Goal: Browse casually: Explore the website without a specific task or goal

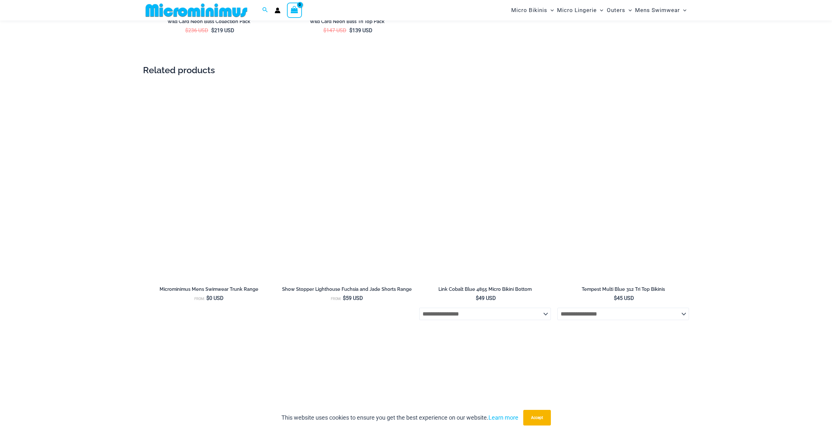
scroll to position [1366, 0]
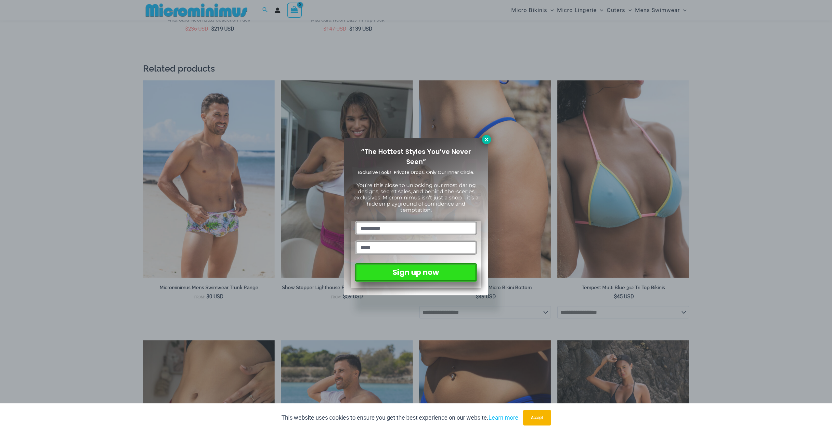
click at [485, 141] on icon at bounding box center [487, 140] width 6 height 6
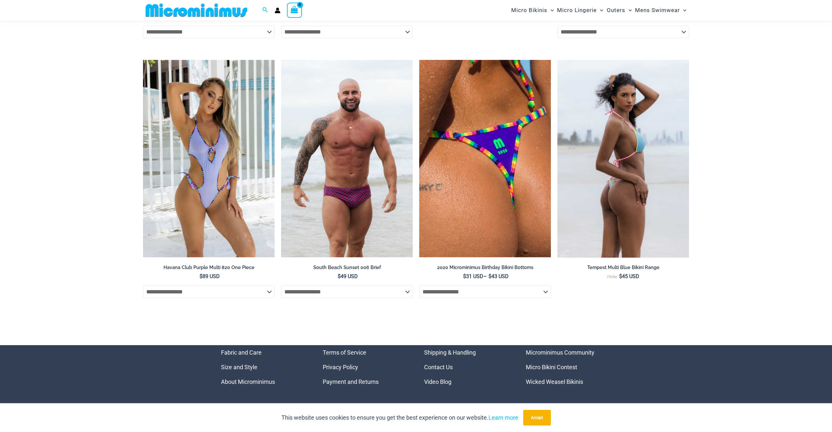
scroll to position [2493, 0]
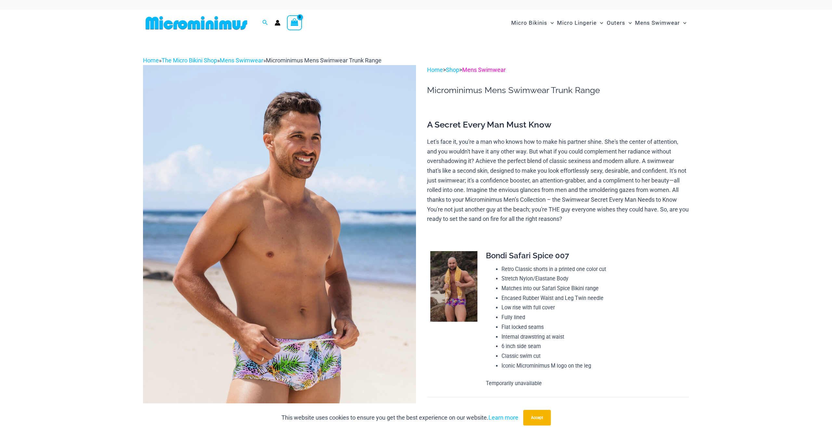
click at [479, 71] on link "Mens Swimwear" at bounding box center [484, 69] width 44 height 7
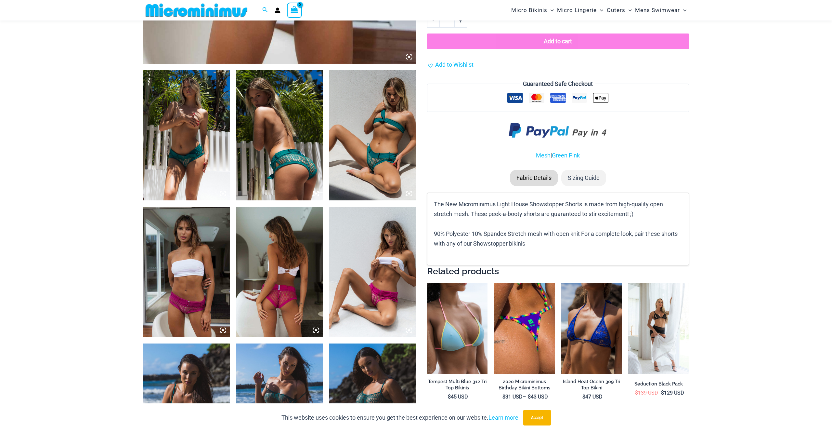
scroll to position [339, 0]
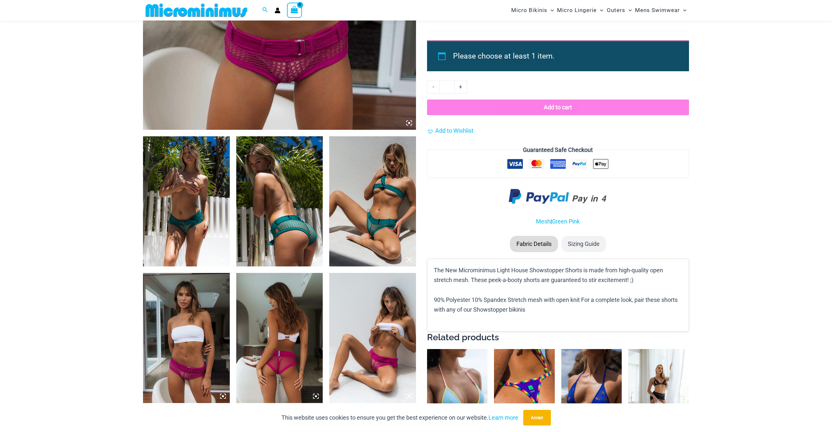
click at [170, 178] on img at bounding box center [186, 201] width 87 height 130
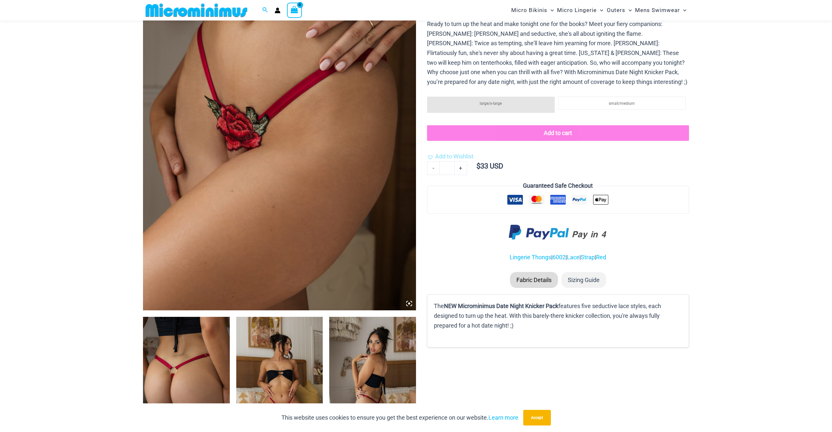
scroll to position [147, 0]
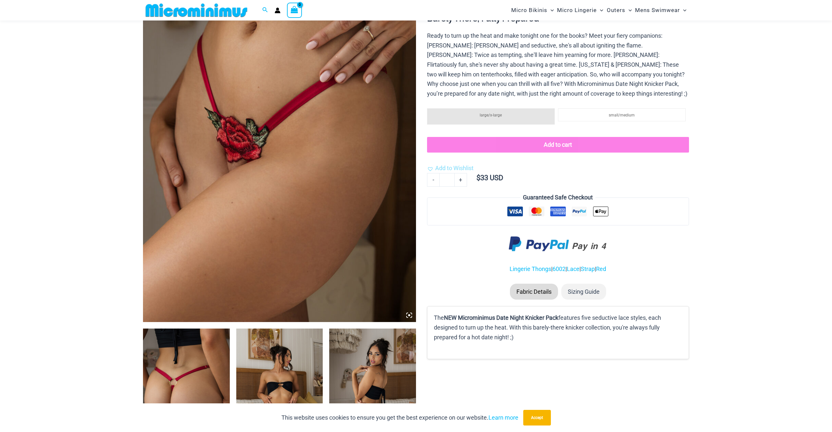
click at [354, 155] on img at bounding box center [279, 117] width 273 height 410
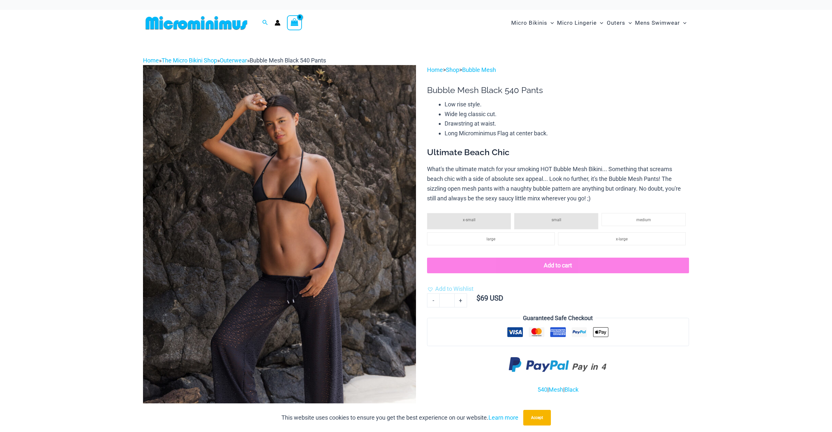
click at [367, 184] on img at bounding box center [279, 270] width 273 height 410
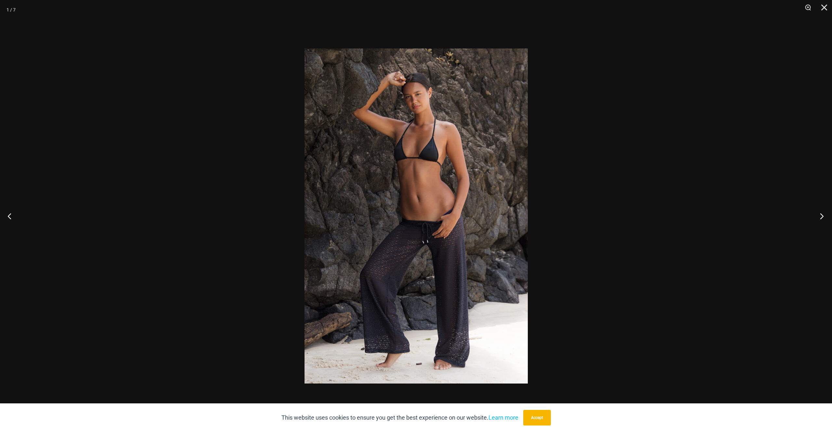
click at [821, 213] on button "Next" at bounding box center [820, 216] width 24 height 33
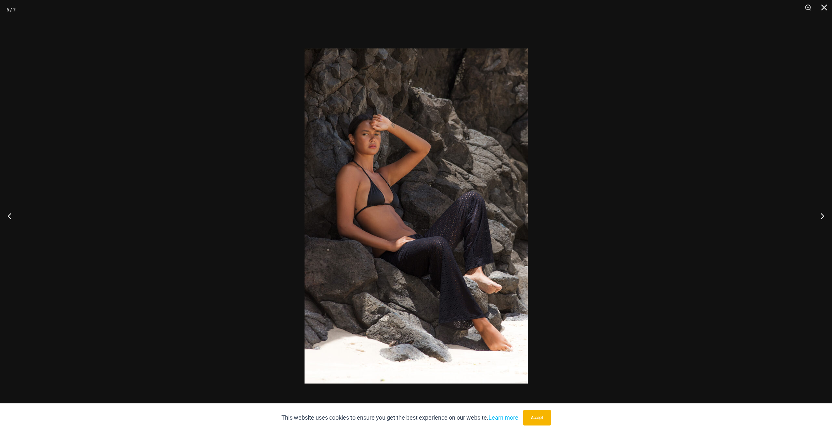
click at [720, 241] on div at bounding box center [416, 216] width 832 height 432
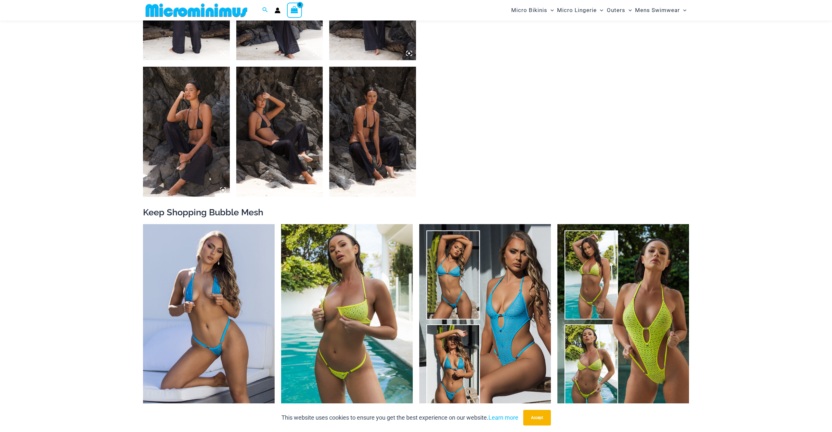
scroll to position [550, 0]
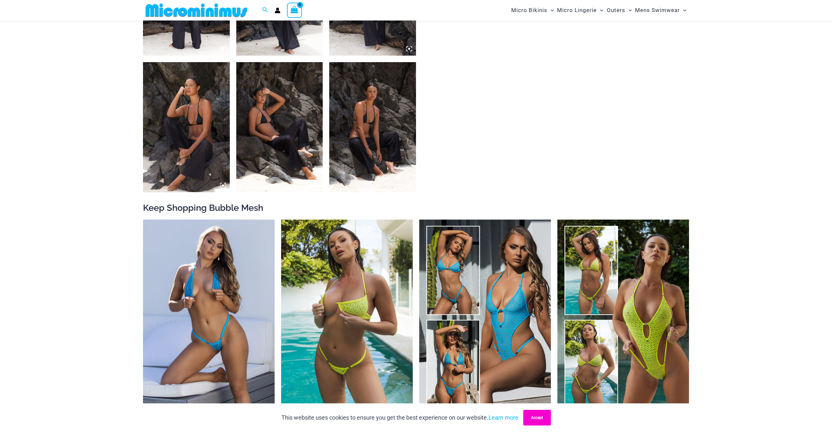
click at [536, 421] on button "Accept" at bounding box center [537, 418] width 28 height 16
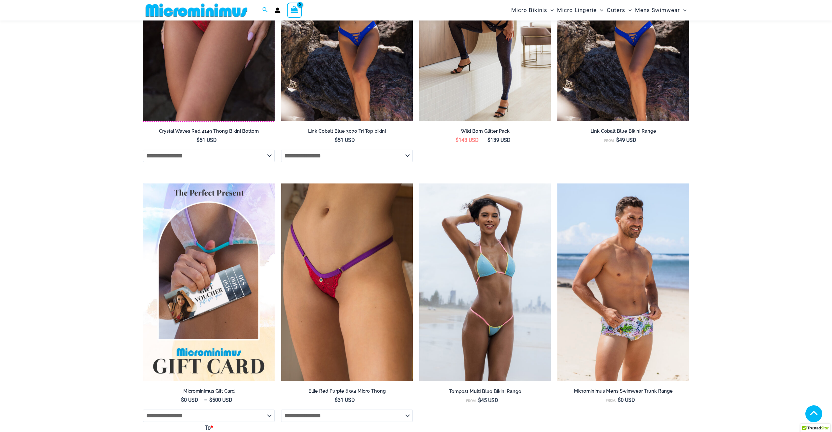
scroll to position [1609, 0]
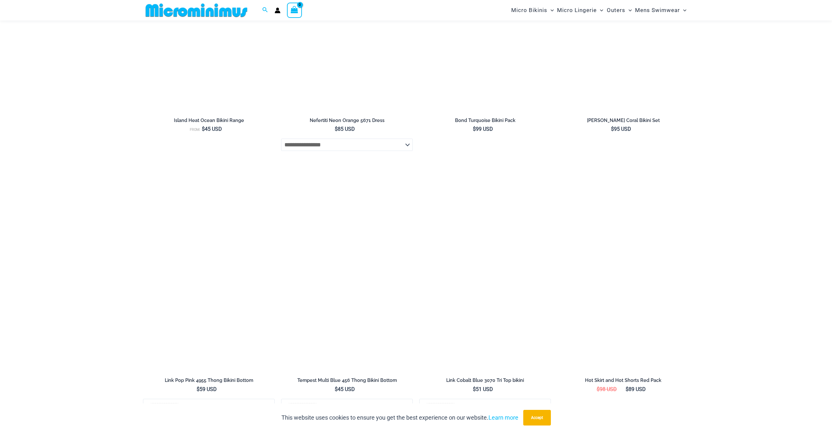
scroll to position [1125, 0]
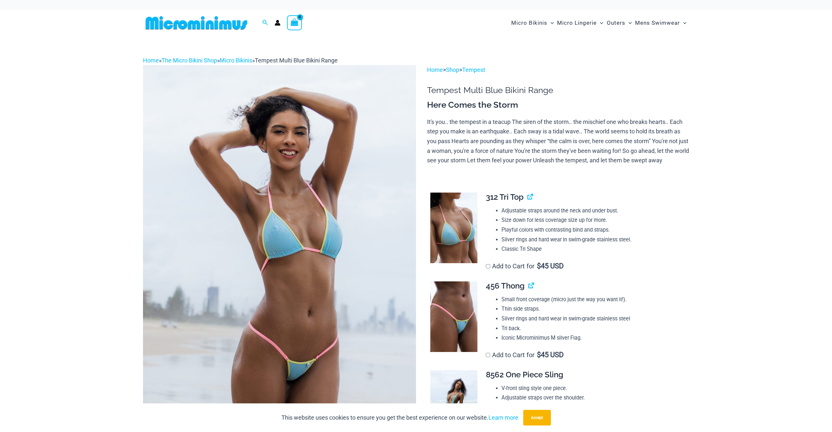
click at [372, 179] on img at bounding box center [279, 270] width 273 height 410
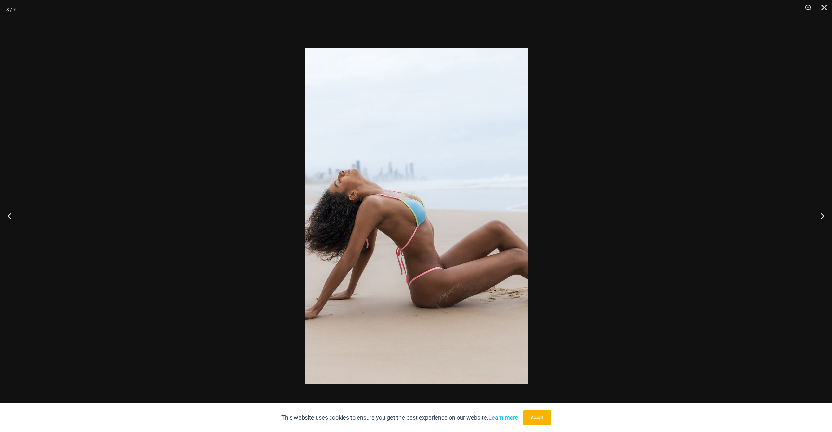
click at [693, 216] on div at bounding box center [416, 216] width 832 height 432
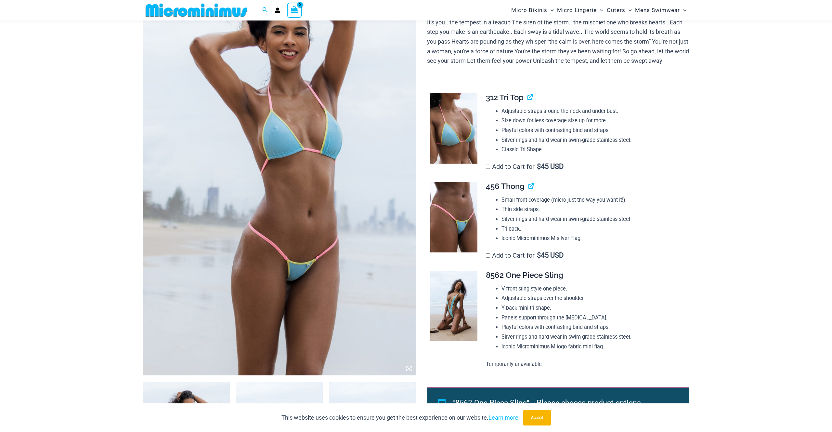
scroll to position [97, 0]
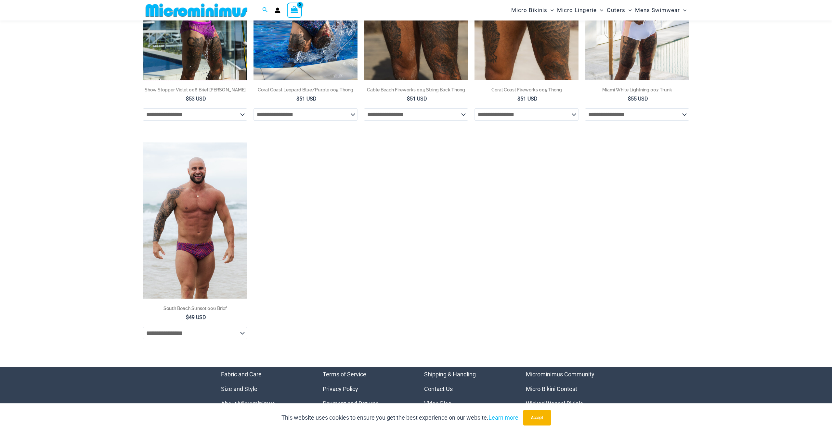
scroll to position [871, 0]
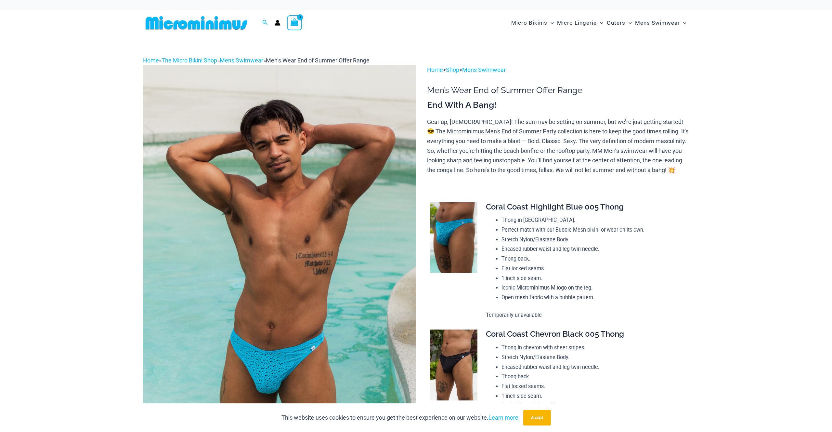
click at [242, 232] on img at bounding box center [279, 270] width 273 height 410
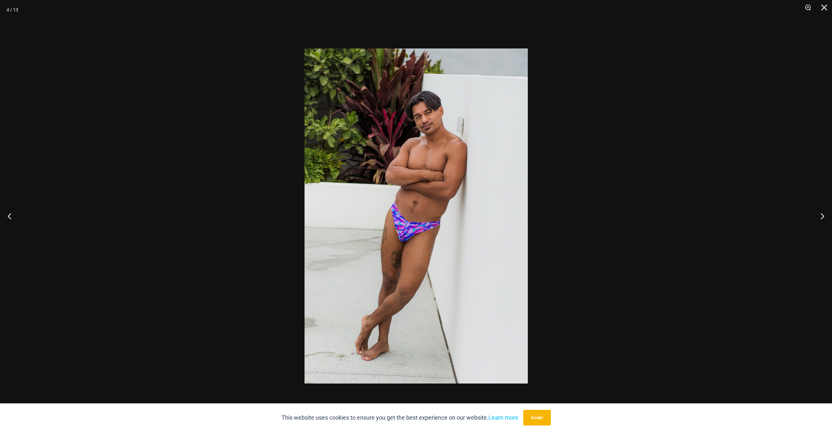
click at [243, 232] on div at bounding box center [416, 216] width 832 height 432
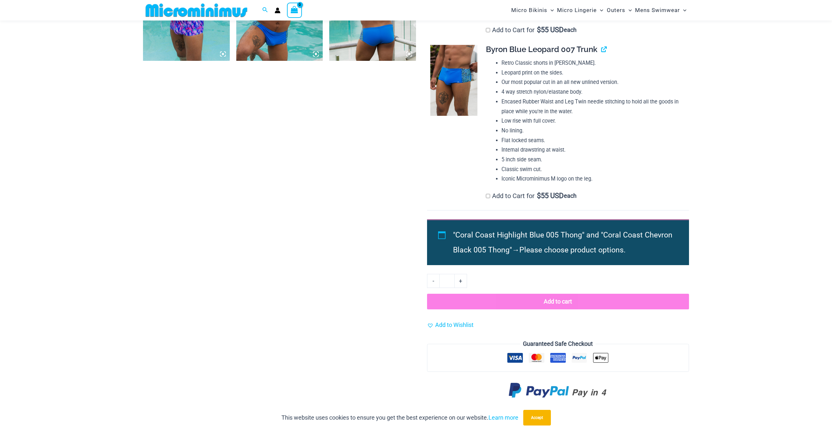
scroll to position [952, 0]
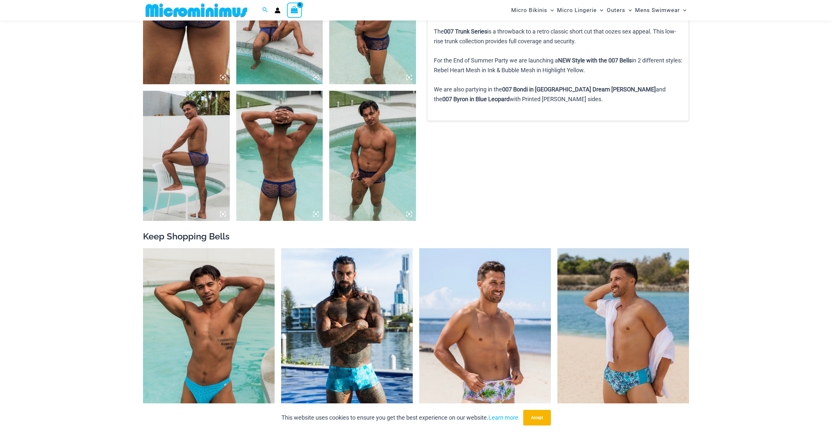
scroll to position [503, 0]
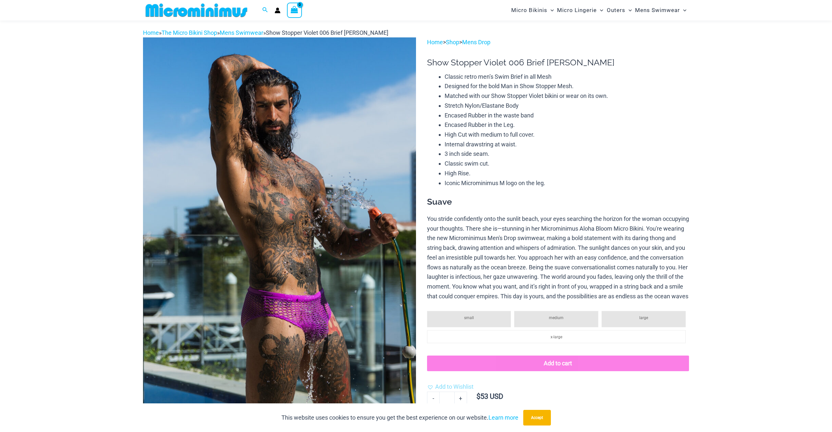
scroll to position [30, 0]
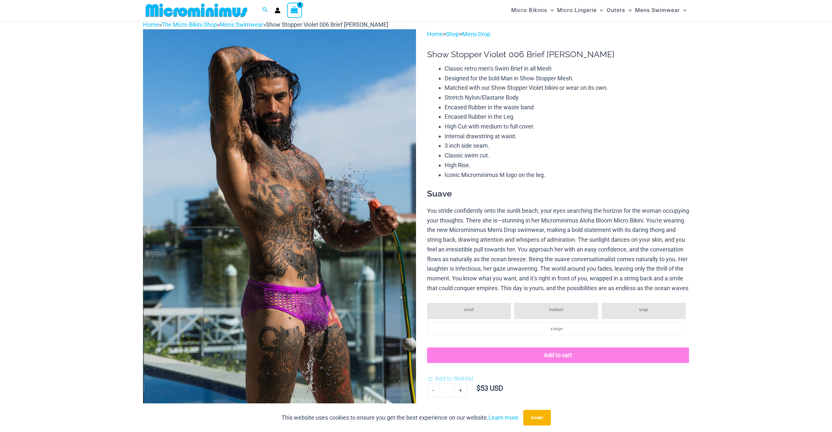
click at [349, 154] on img at bounding box center [279, 234] width 273 height 410
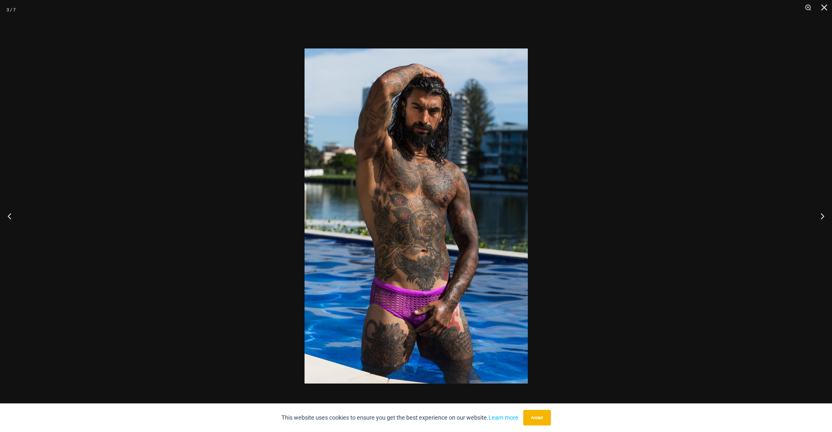
click at [676, 264] on div at bounding box center [416, 216] width 832 height 432
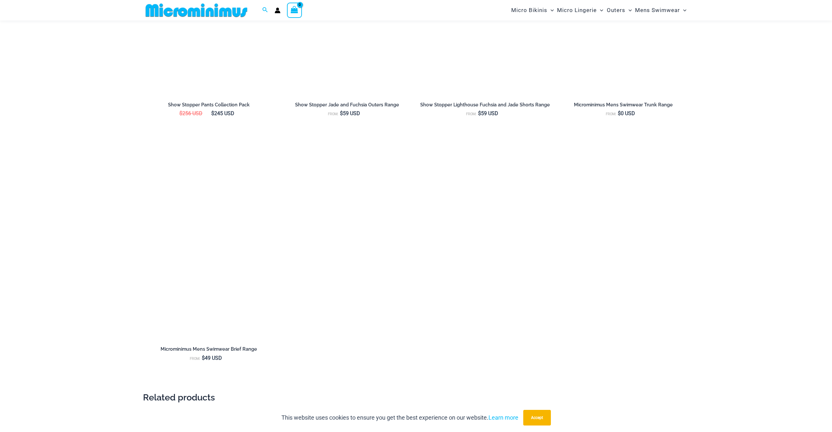
scroll to position [1117, 0]
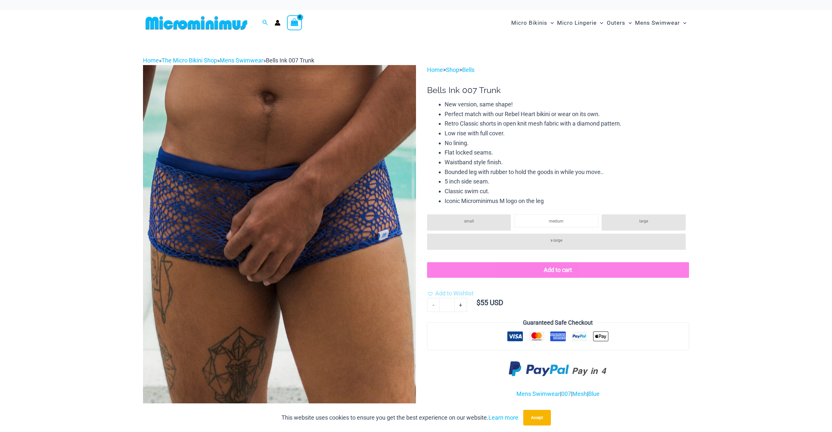
click at [289, 222] on img at bounding box center [279, 270] width 273 height 410
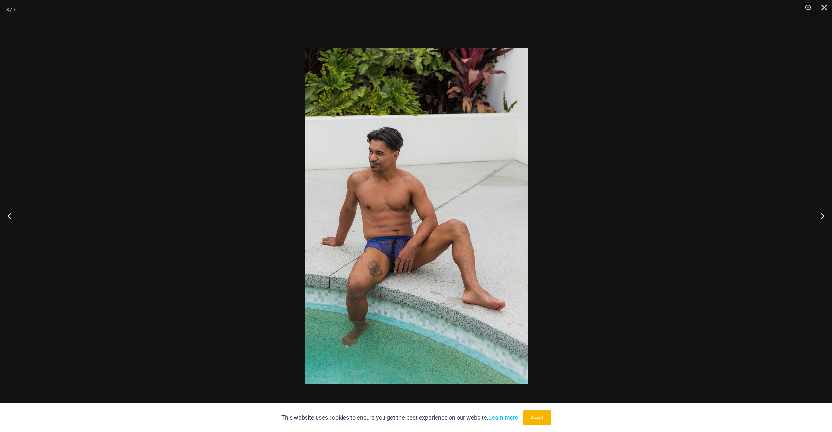
click at [257, 224] on div at bounding box center [416, 216] width 832 height 432
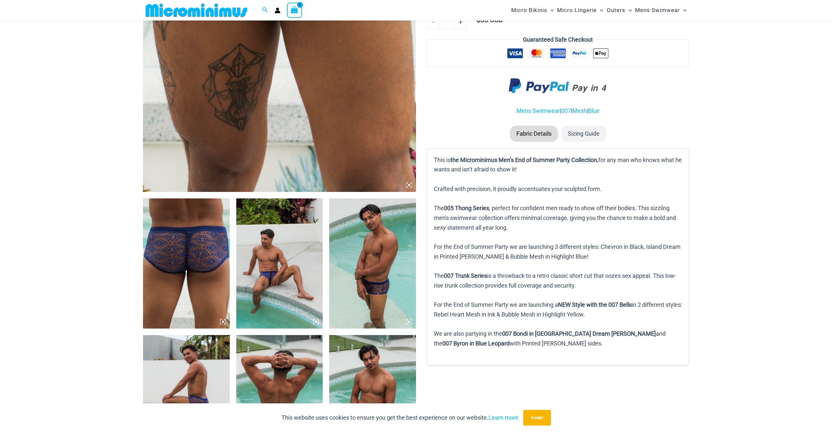
scroll to position [278, 0]
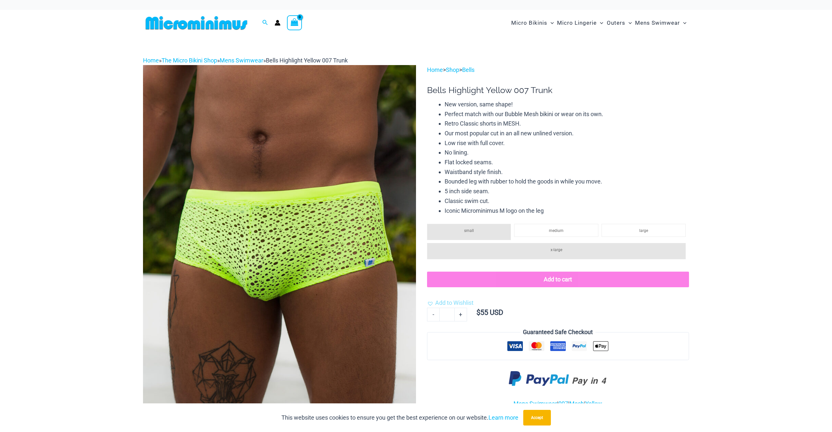
click at [348, 168] on img at bounding box center [279, 270] width 273 height 410
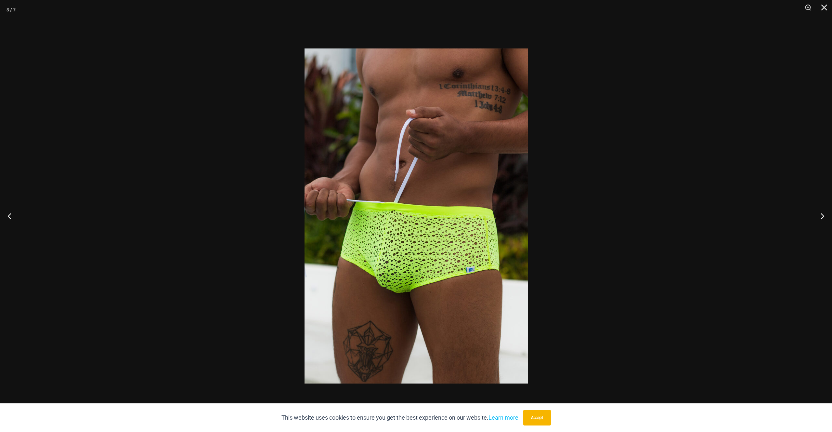
click at [682, 219] on div at bounding box center [416, 216] width 832 height 432
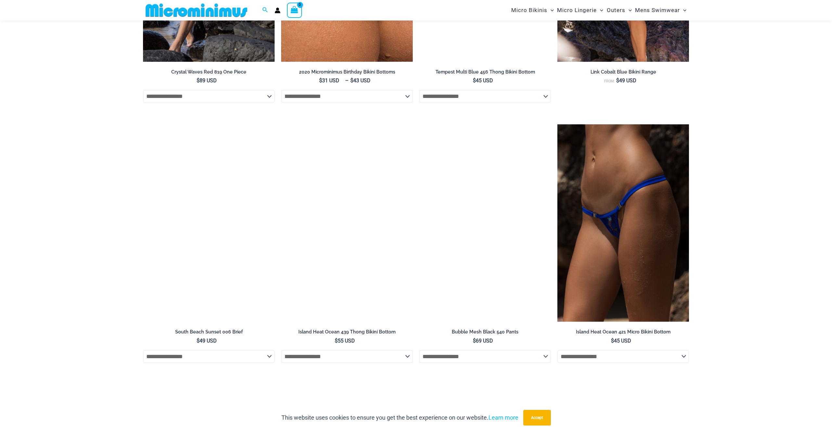
scroll to position [1175, 0]
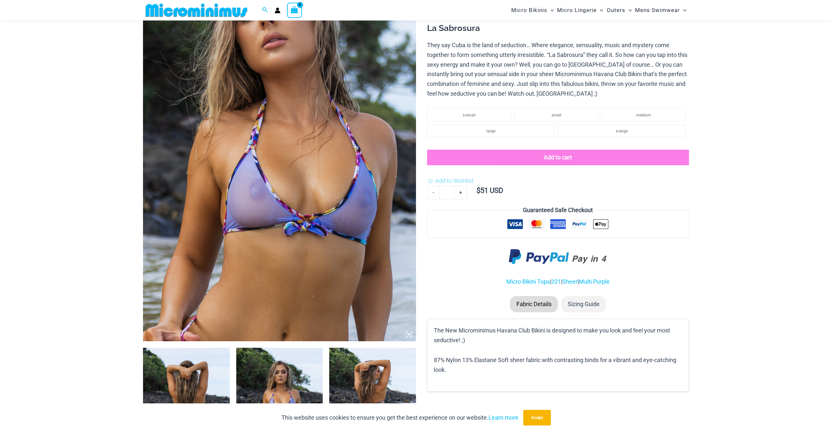
scroll to position [134, 0]
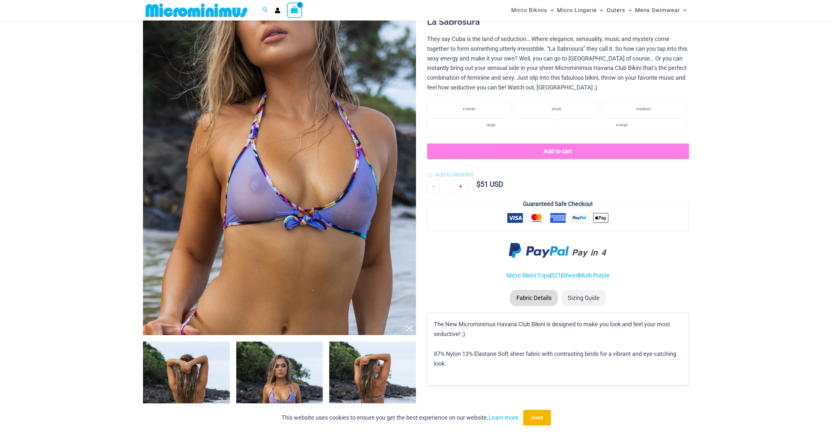
click at [369, 226] on img at bounding box center [279, 130] width 273 height 410
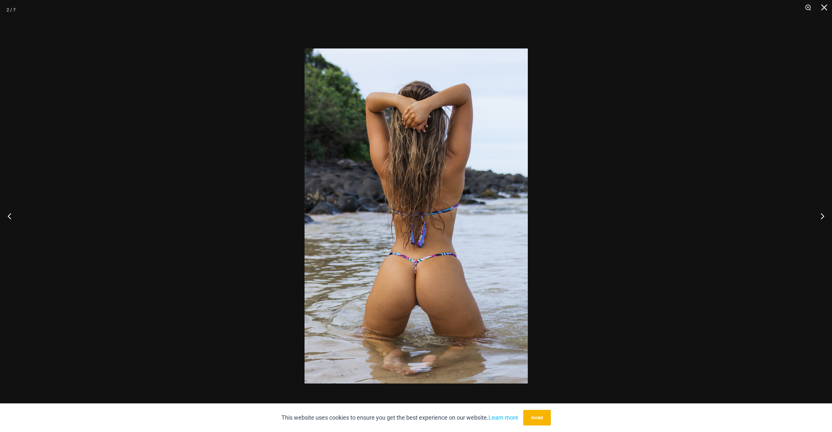
click at [710, 316] on div at bounding box center [416, 216] width 832 height 432
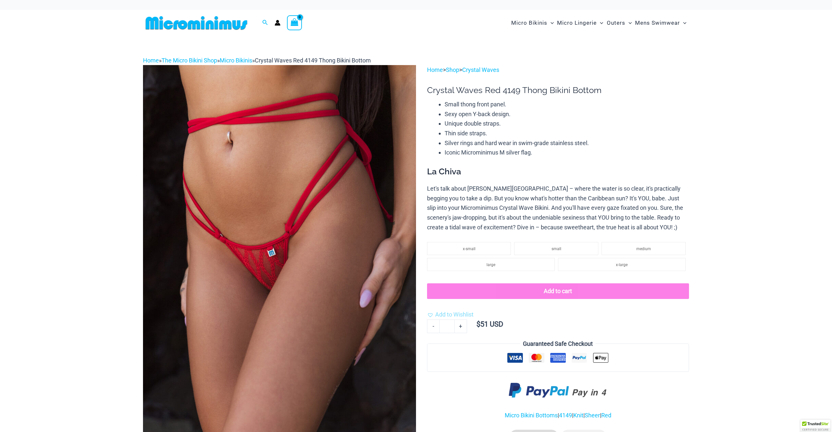
click at [325, 206] on img at bounding box center [279, 270] width 273 height 410
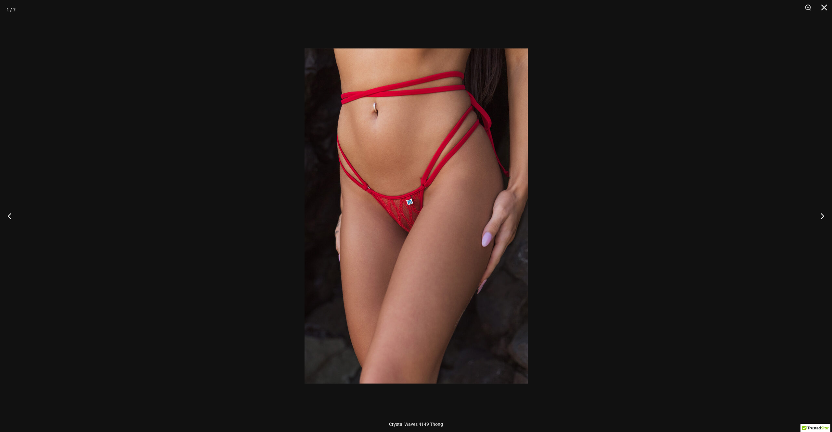
click at [638, 211] on div at bounding box center [416, 216] width 832 height 432
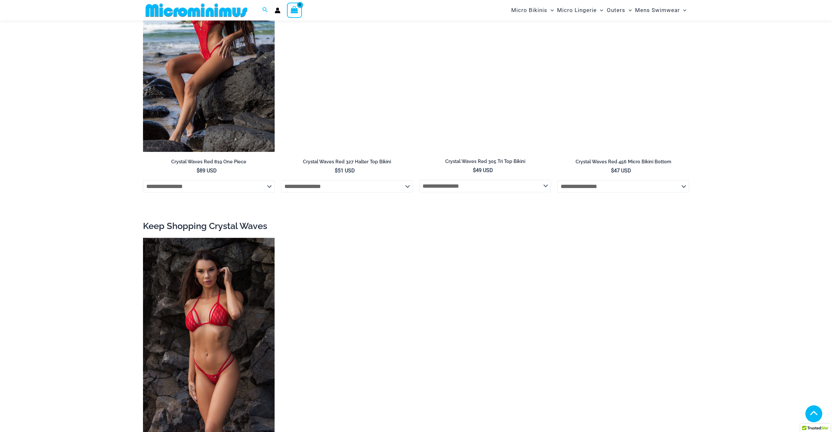
scroll to position [821, 0]
